Goal: Transaction & Acquisition: Purchase product/service

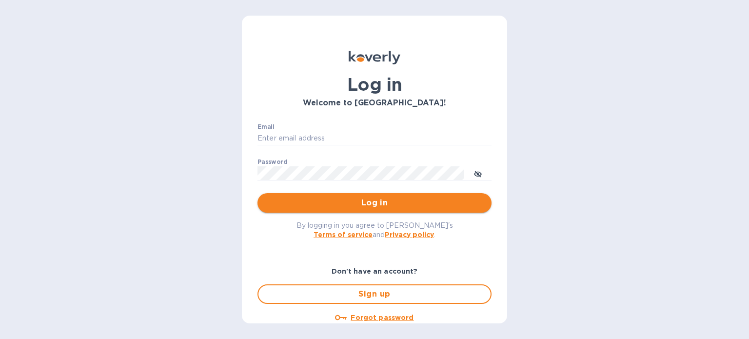
type input "[PERSON_NAME][EMAIL_ADDRESS][DOMAIN_NAME]"
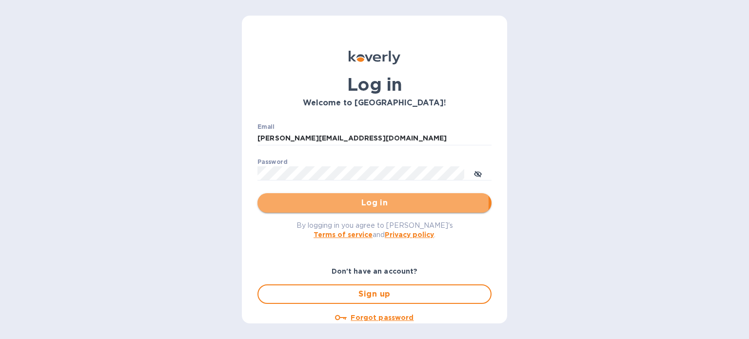
click at [315, 202] on span "Log in" at bounding box center [374, 203] width 218 height 12
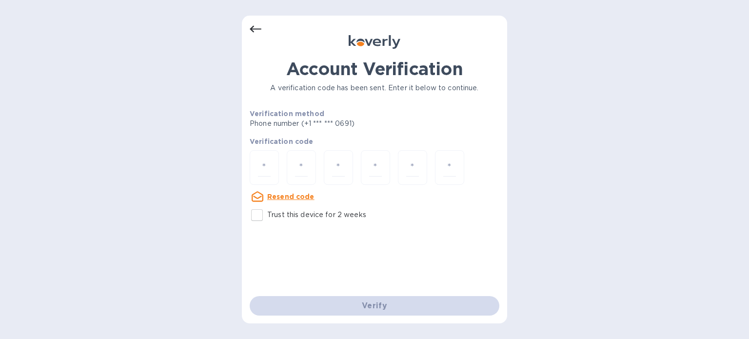
click at [260, 216] on input "Trust this device for 2 weeks" at bounding box center [257, 215] width 20 height 20
checkbox input "true"
click at [267, 176] on div at bounding box center [264, 167] width 29 height 35
type input "2"
type input "9"
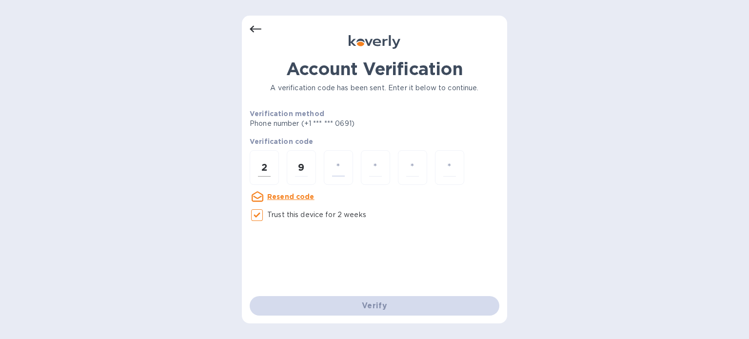
type input "3"
type input "8"
type input "3"
type input "7"
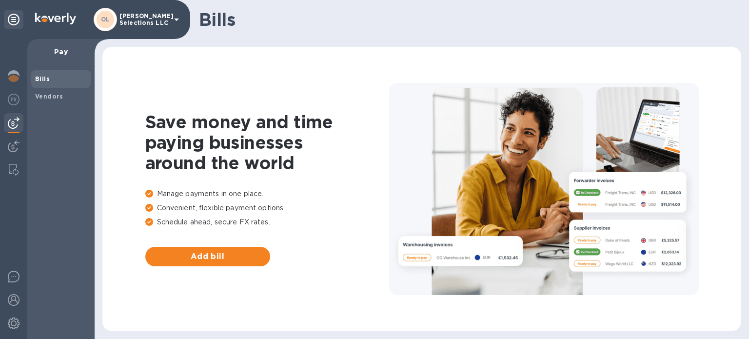
click at [48, 100] on span "Vendors" at bounding box center [49, 97] width 28 height 10
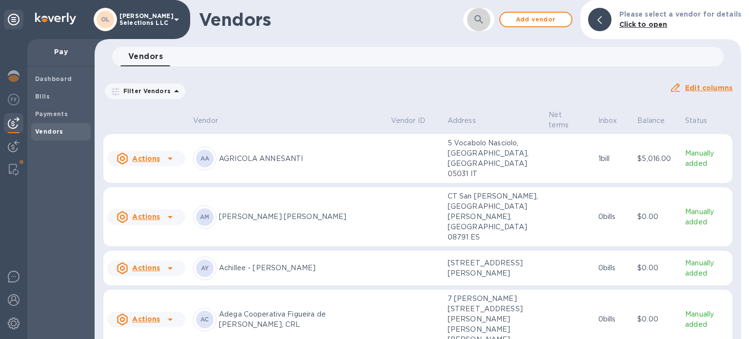
click at [490, 18] on button "button" at bounding box center [478, 19] width 23 height 23
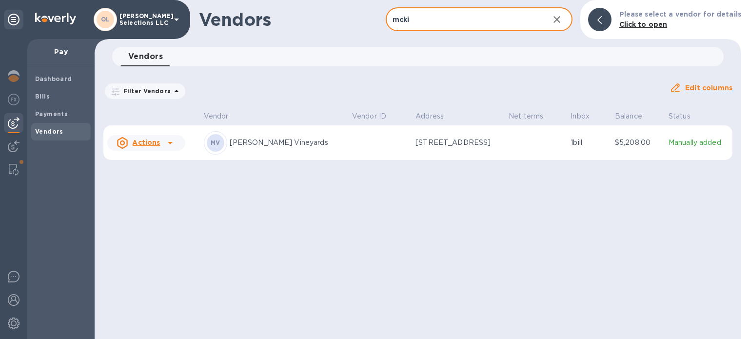
type input "mcki"
click at [587, 146] on p "1 bill" at bounding box center [588, 142] width 37 height 10
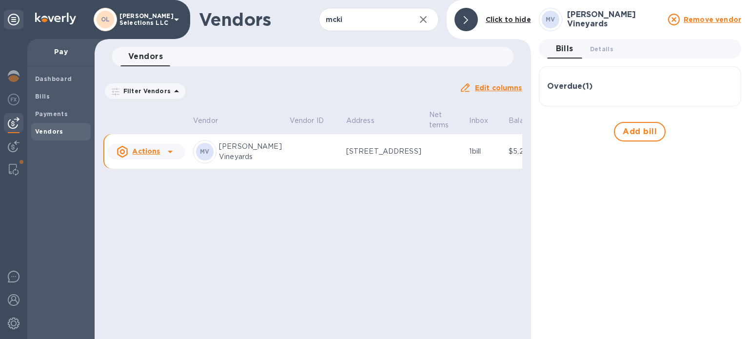
click at [571, 91] on div "Overdue ( 1 )" at bounding box center [640, 86] width 186 height 23
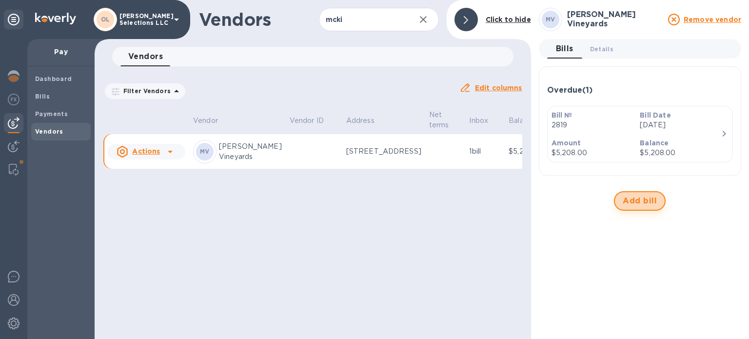
click at [637, 201] on span "Add bill" at bounding box center [639, 201] width 34 height 12
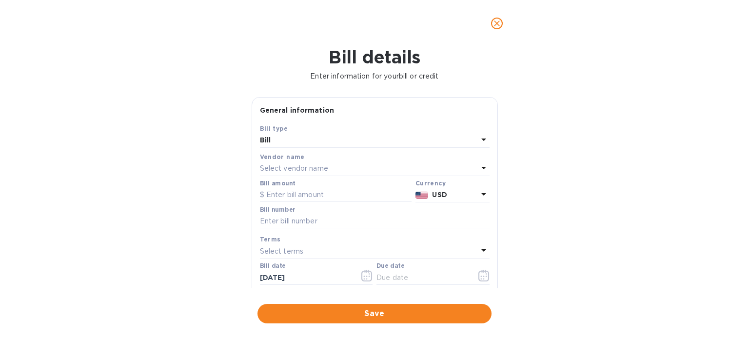
type input "[DATE]"
click at [497, 19] on icon "close" at bounding box center [497, 24] width 10 height 10
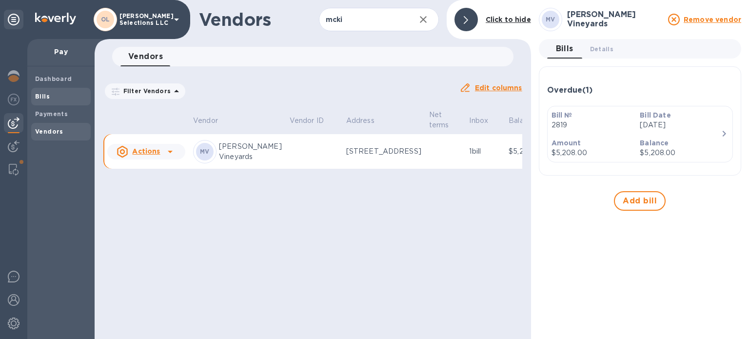
click at [55, 91] on div "Bills" at bounding box center [60, 97] width 59 height 18
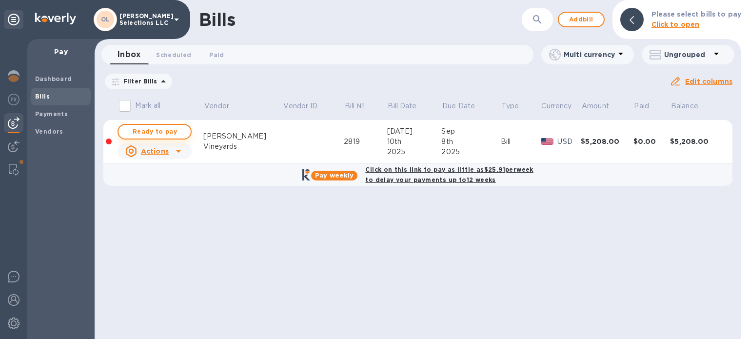
click at [164, 132] on span "Ready to pay" at bounding box center [154, 132] width 57 height 12
checkbox input "true"
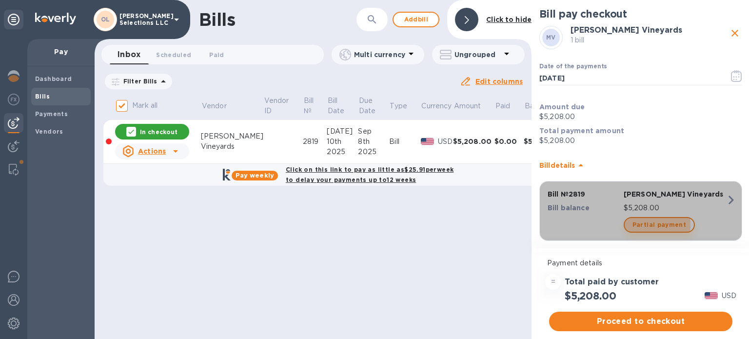
click at [645, 224] on span "Partial payment" at bounding box center [659, 225] width 54 height 12
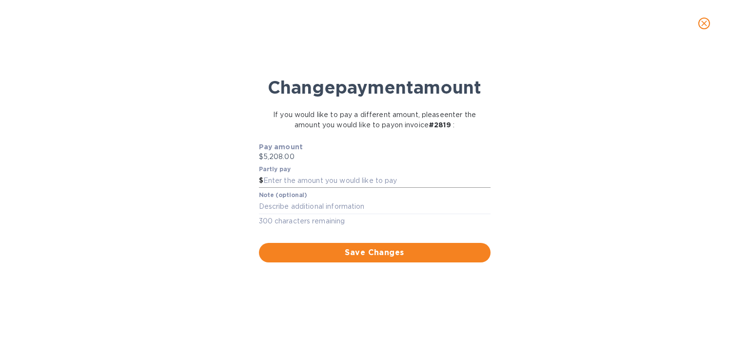
click at [340, 179] on input "text" at bounding box center [376, 181] width 227 height 15
type input "3,500"
click at [338, 210] on textarea at bounding box center [375, 206] width 232 height 8
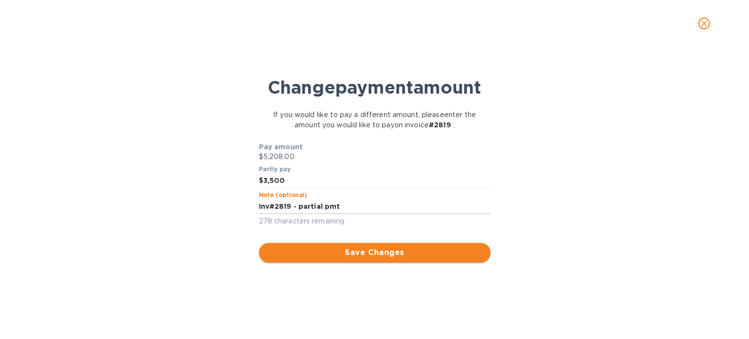
type textarea "Inv#2819 - partial pmt"
click at [415, 254] on span "Save Changes" at bounding box center [375, 253] width 216 height 12
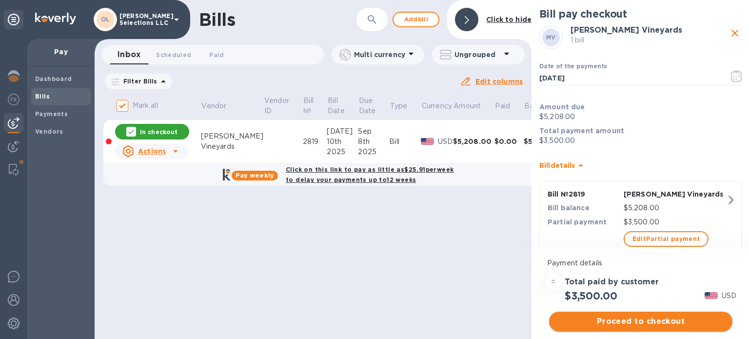
click at [622, 315] on button "Proceed to checkout" at bounding box center [640, 320] width 183 height 19
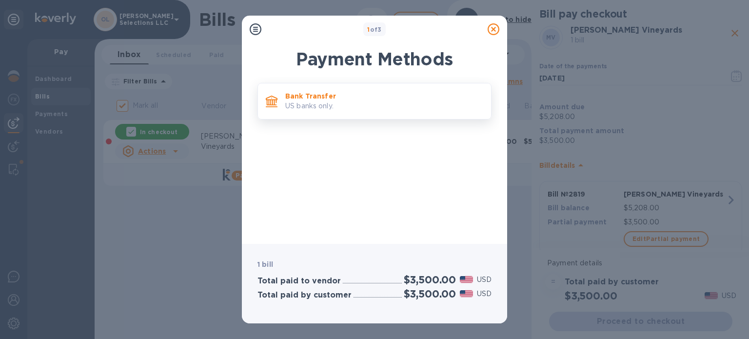
click at [339, 104] on p "US banks only." at bounding box center [384, 106] width 198 height 10
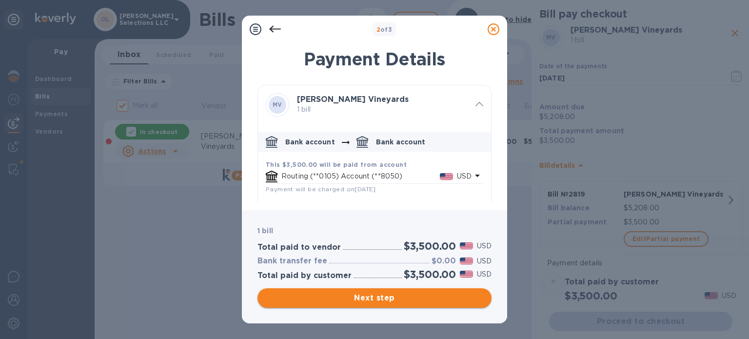
click at [367, 301] on span "Next step" at bounding box center [374, 298] width 218 height 12
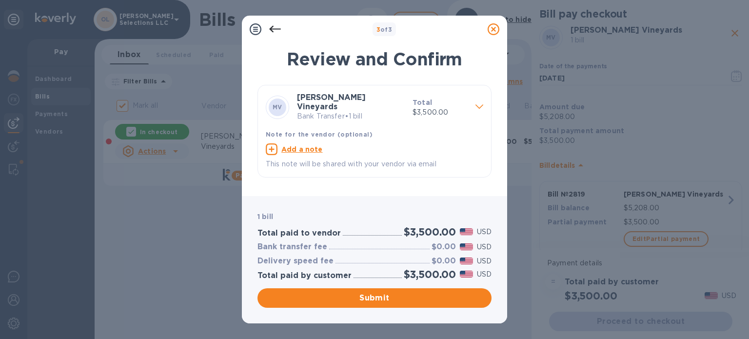
click at [306, 145] on u "Add a note" at bounding box center [301, 149] width 41 height 8
click at [310, 146] on textarea at bounding box center [367, 150] width 202 height 8
type textarea "Inv#28169 - partial pmt"
click at [349, 299] on span "Submit" at bounding box center [374, 298] width 218 height 12
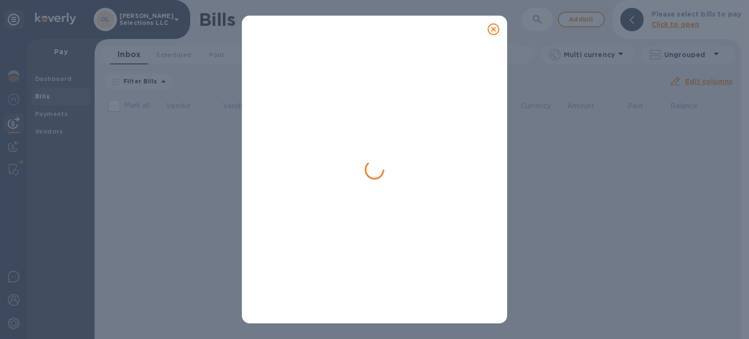
checkbox input "false"
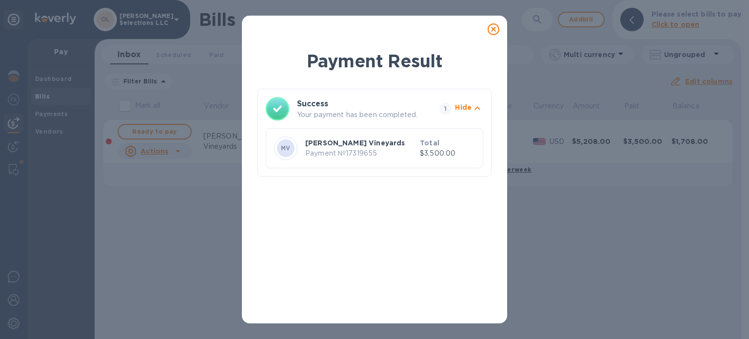
click at [492, 32] on icon at bounding box center [493, 29] width 12 height 12
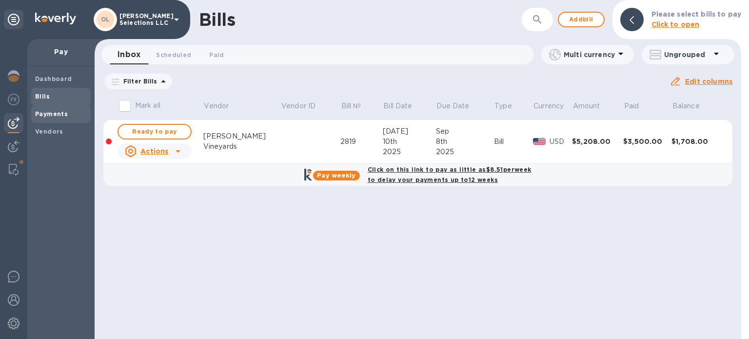
click at [55, 117] on b "Payments" at bounding box center [51, 113] width 33 height 7
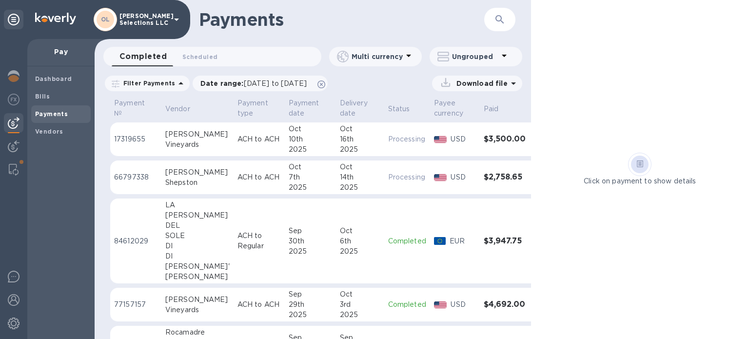
click at [289, 132] on div "Oct" at bounding box center [310, 129] width 43 height 10
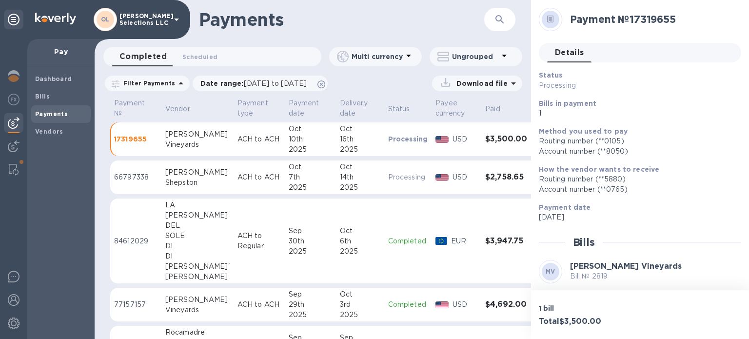
scroll to position [97, 0]
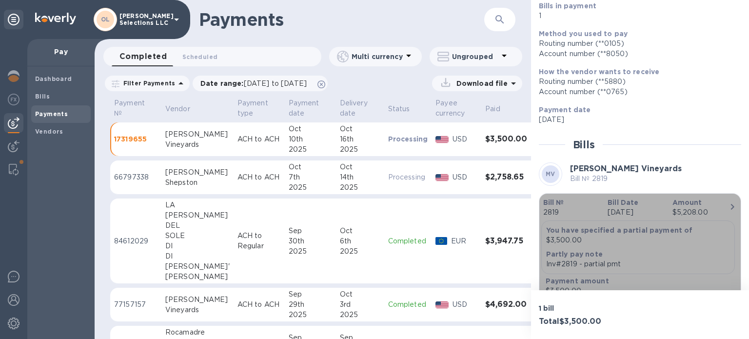
click at [691, 240] on p "$3,500.00" at bounding box center [638, 240] width 184 height 10
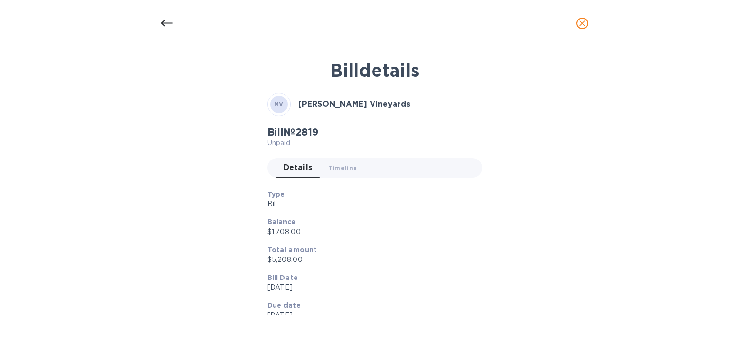
click at [578, 24] on icon "close" at bounding box center [582, 24] width 10 height 10
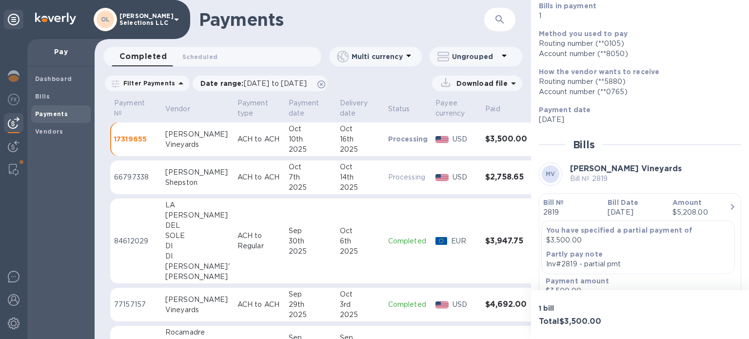
scroll to position [111, 0]
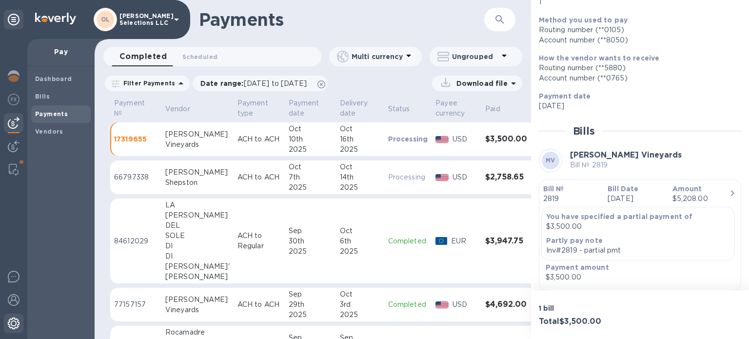
click at [12, 327] on img at bounding box center [14, 323] width 12 height 12
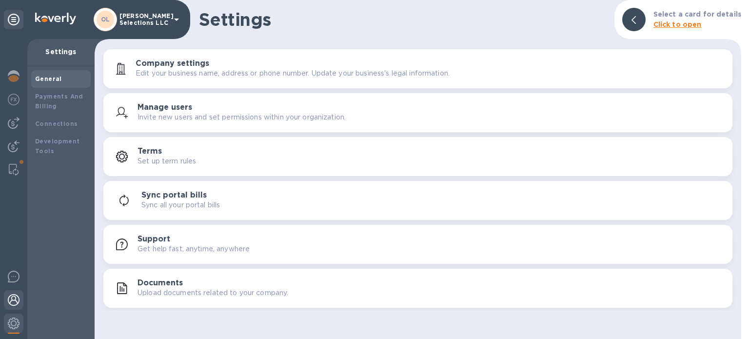
click at [12, 300] on img at bounding box center [14, 300] width 12 height 12
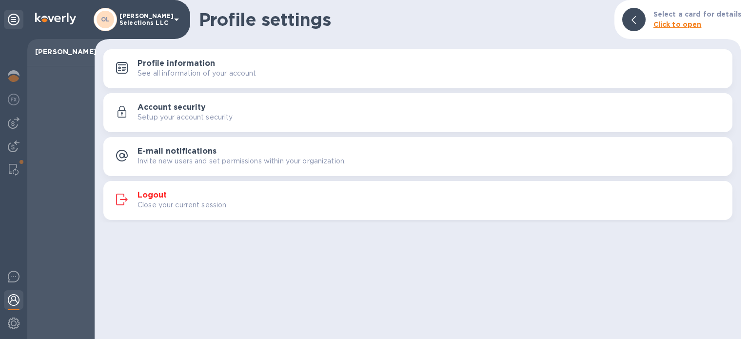
click at [182, 207] on p "Close your current session." at bounding box center [182, 205] width 91 height 10
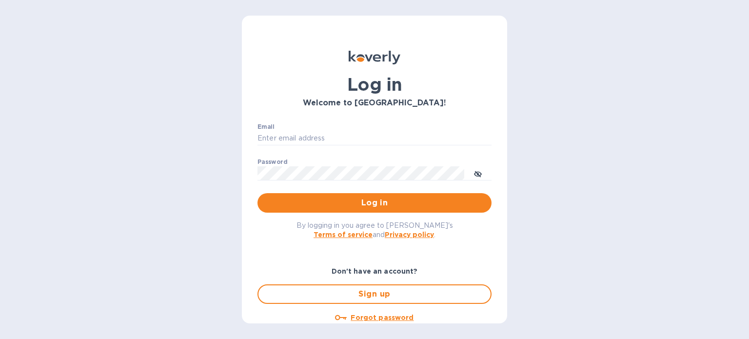
type input "[PERSON_NAME][EMAIL_ADDRESS][DOMAIN_NAME]"
